Goal: Transaction & Acquisition: Purchase product/service

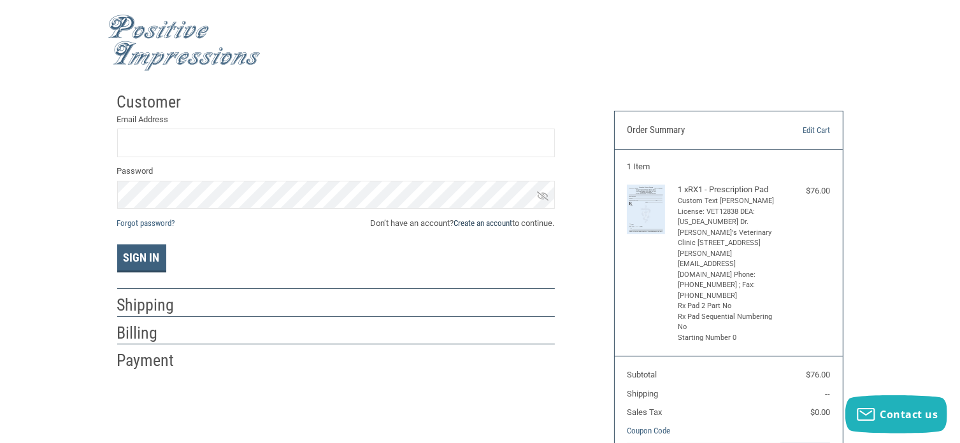
click at [504, 222] on link "Create an account" at bounding box center [483, 223] width 59 height 10
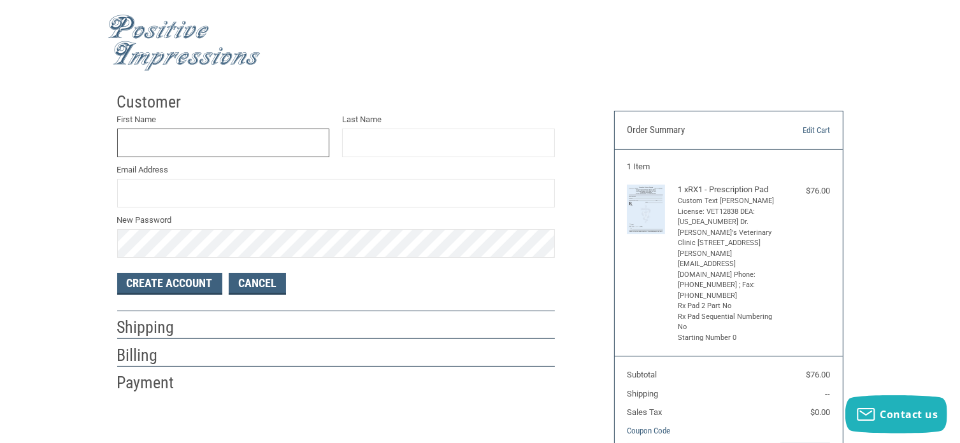
click at [267, 150] on input "First Name" at bounding box center [223, 143] width 213 height 29
type input "N"
type input "[PERSON_NAME]"
type input "[EMAIL_ADDRESS][DOMAIN_NAME]"
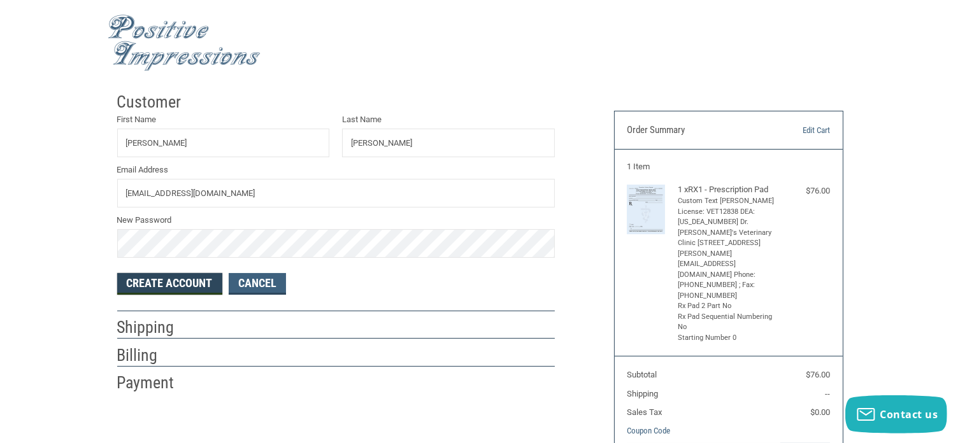
click at [150, 280] on button "Create Account" at bounding box center [169, 284] width 105 height 22
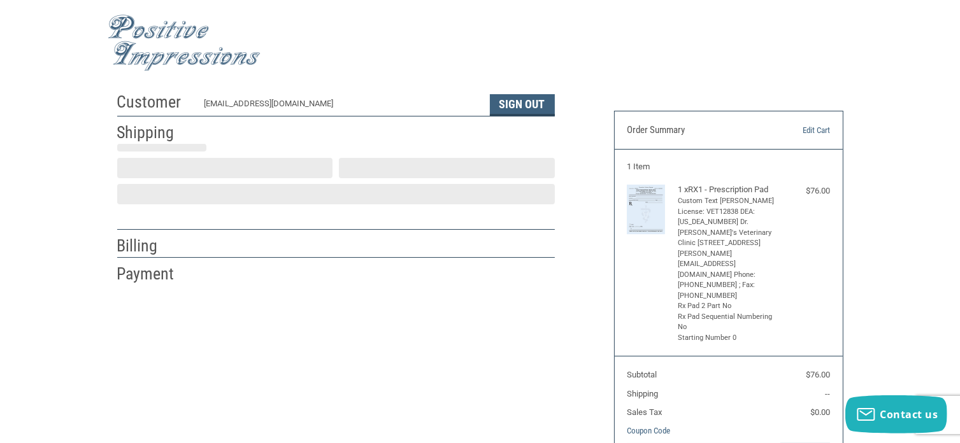
select select "US"
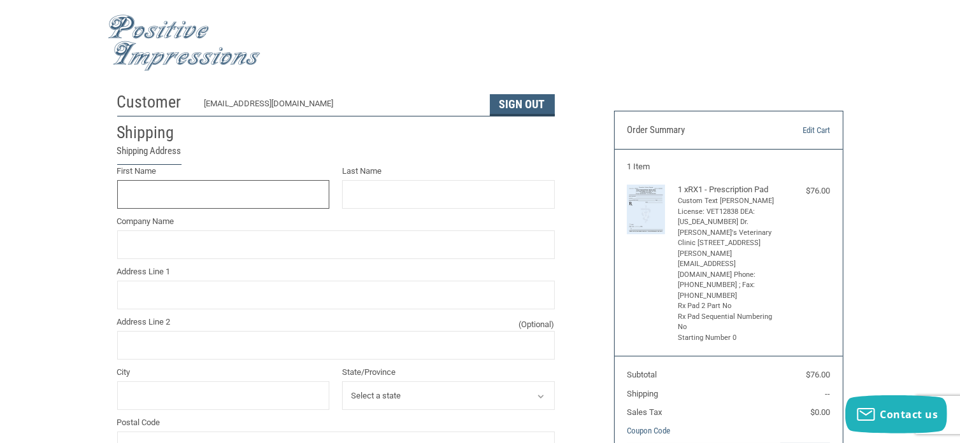
scroll to position [27, 0]
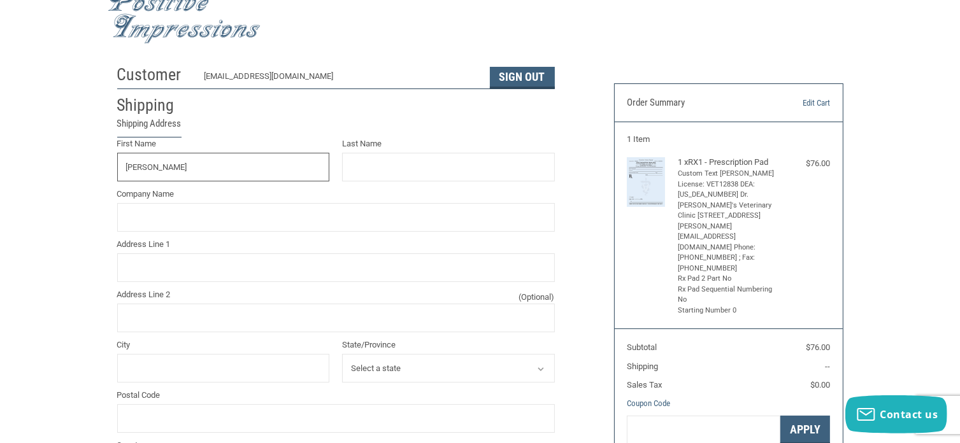
type input "[PERSON_NAME]"
type input "DR. [PERSON_NAME]'S VETERINARY CLINIC"
type input "[STREET_ADDRESS][PERSON_NAME]"
type input "SUITE 112"
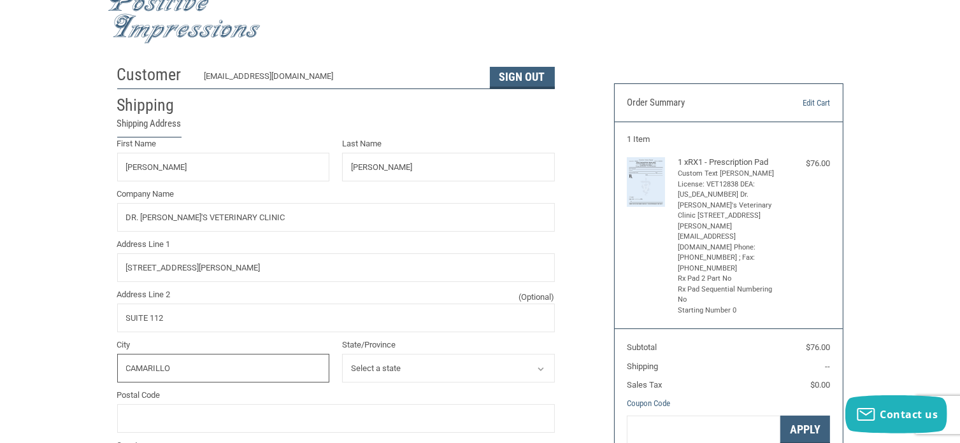
type input "CAMARILLO"
select select "CA"
type input "93010"
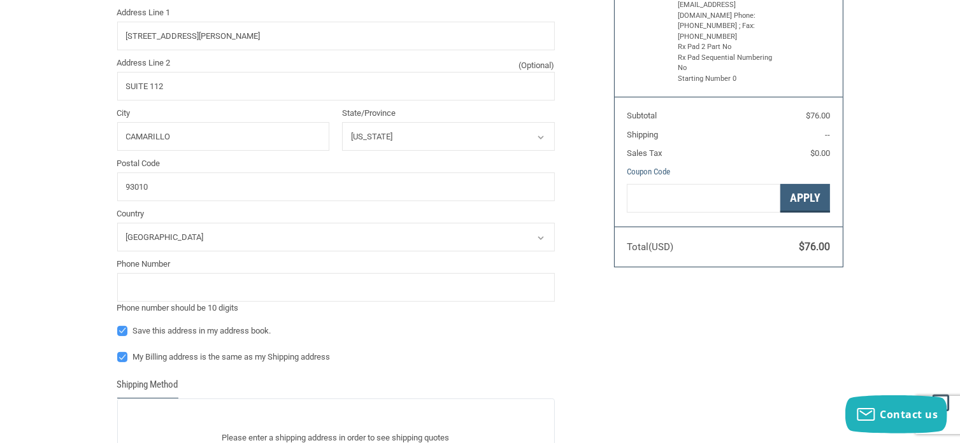
scroll to position [274, 0]
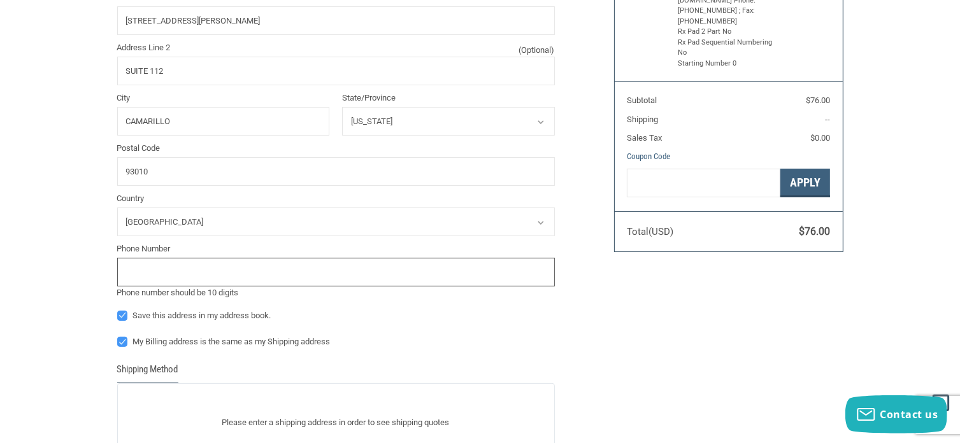
click at [374, 274] on input "tel" at bounding box center [336, 272] width 438 height 29
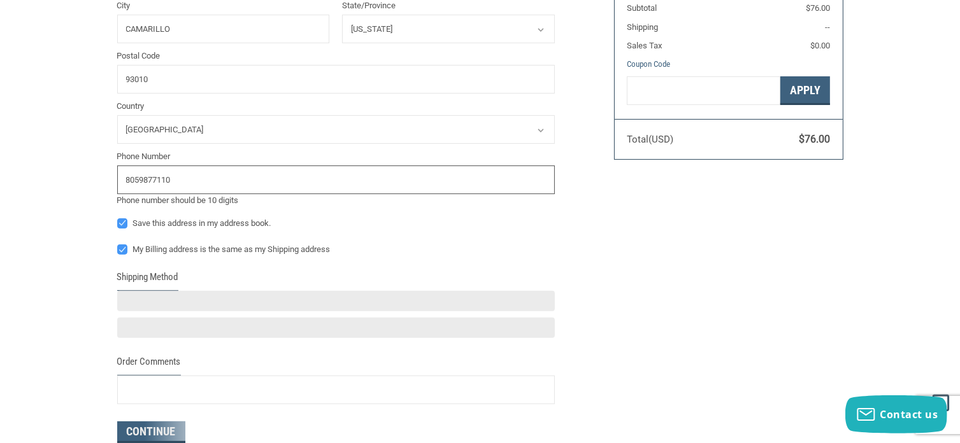
scroll to position [376, 0]
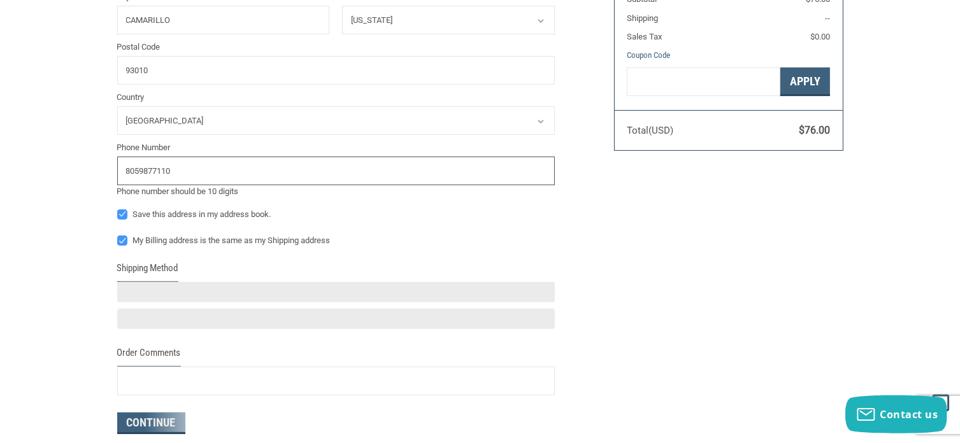
type input "8059877110"
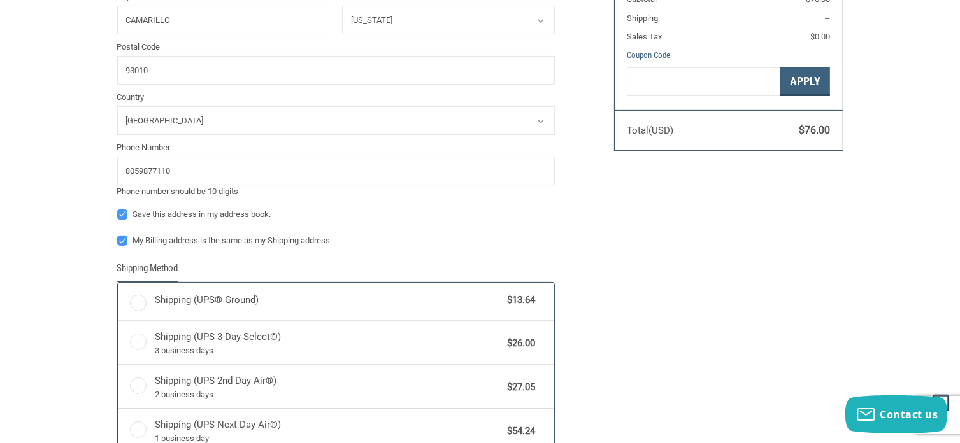
radio input "true"
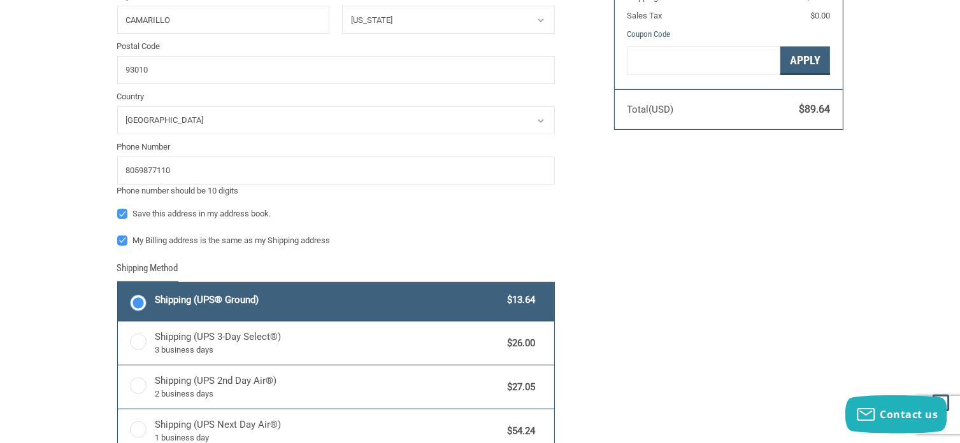
click at [399, 291] on div "Shipping (UPS® Ground) $13.64" at bounding box center [345, 300] width 380 height 18
click at [118, 285] on input "Shipping (UPS® Ground) $13.64" at bounding box center [118, 284] width 1 height 1
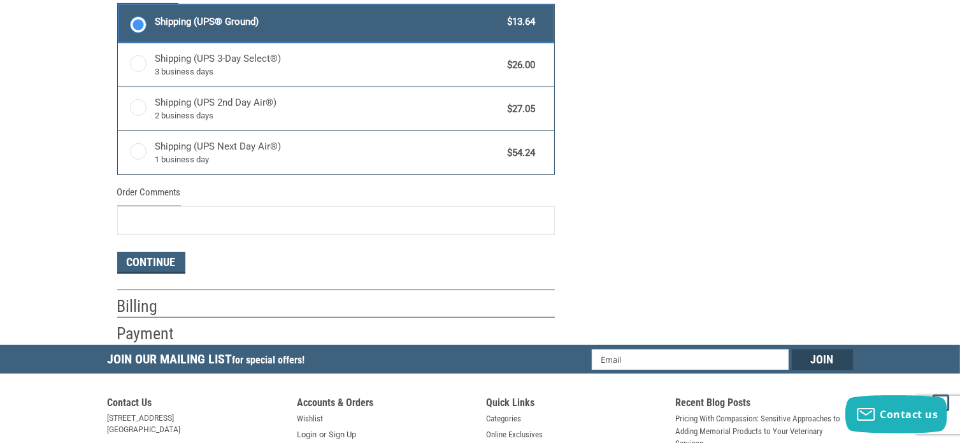
scroll to position [686, 0]
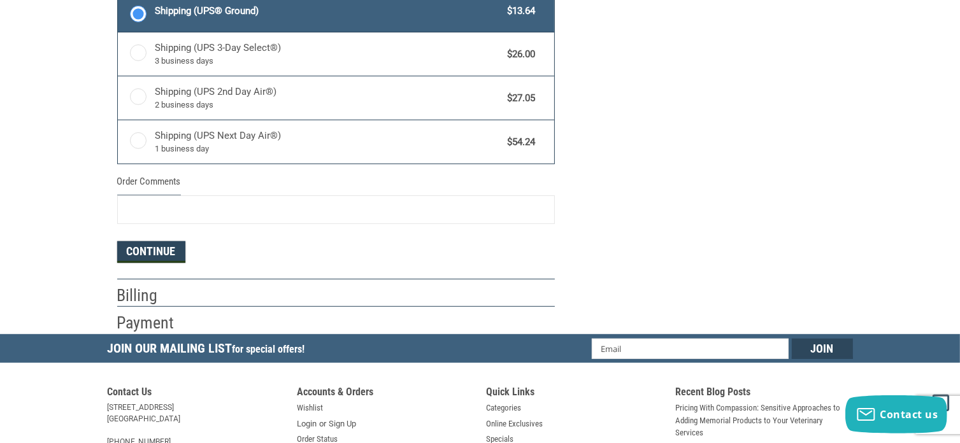
click at [157, 253] on button "Continue" at bounding box center [151, 252] width 68 height 22
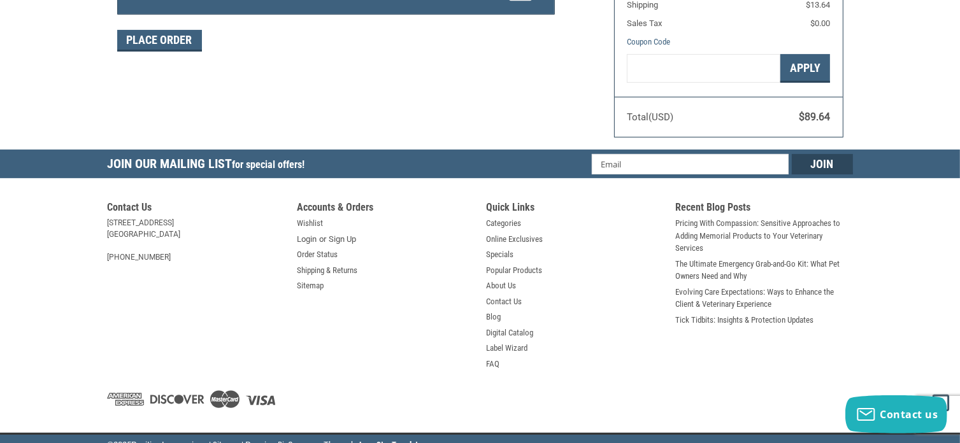
scroll to position [252, 0]
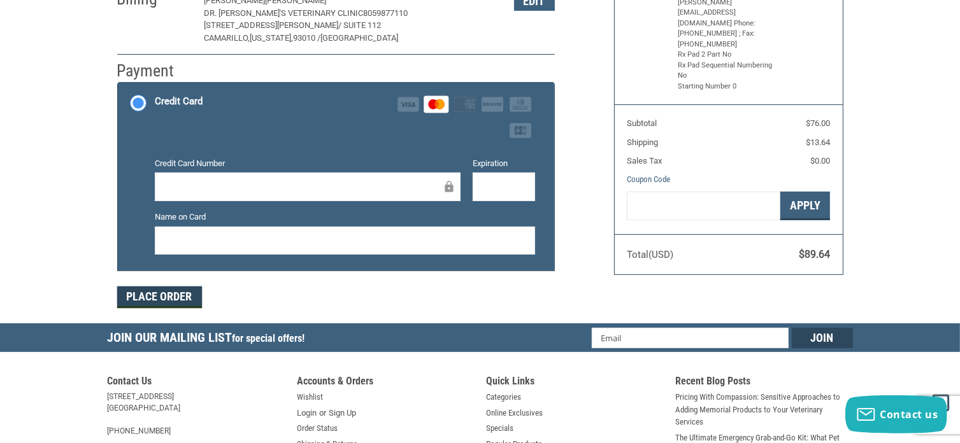
click at [184, 301] on button "Place Order" at bounding box center [159, 298] width 85 height 22
